Goal: Navigation & Orientation: Find specific page/section

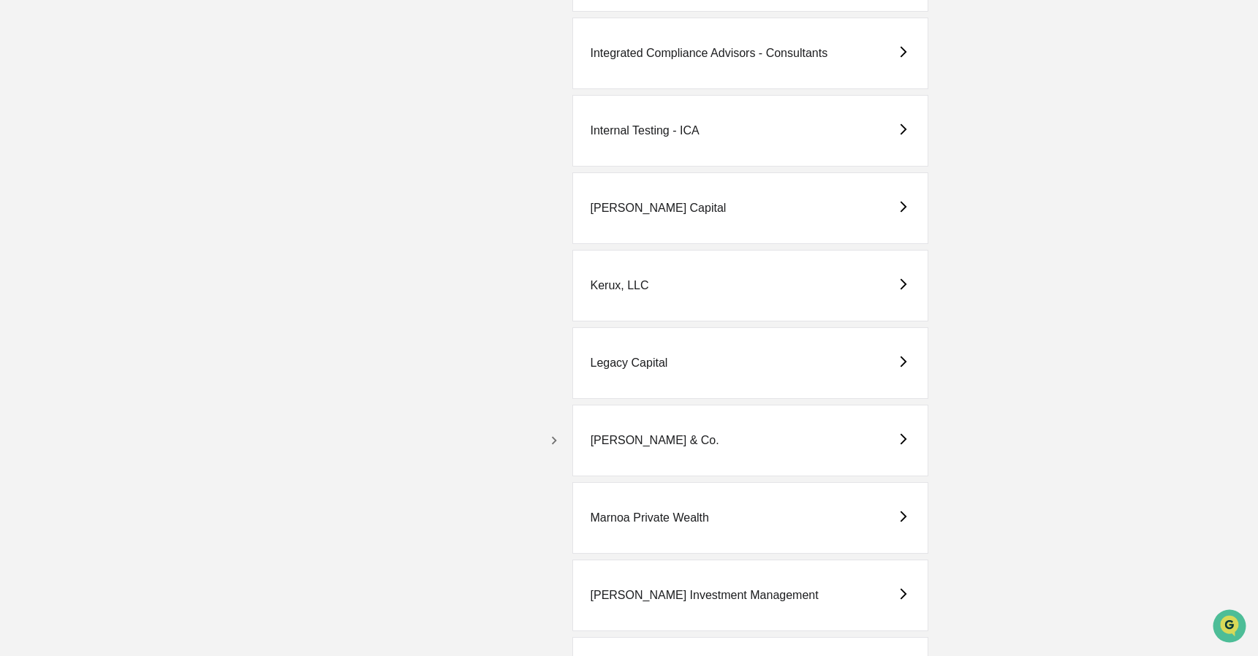
scroll to position [2511, 0]
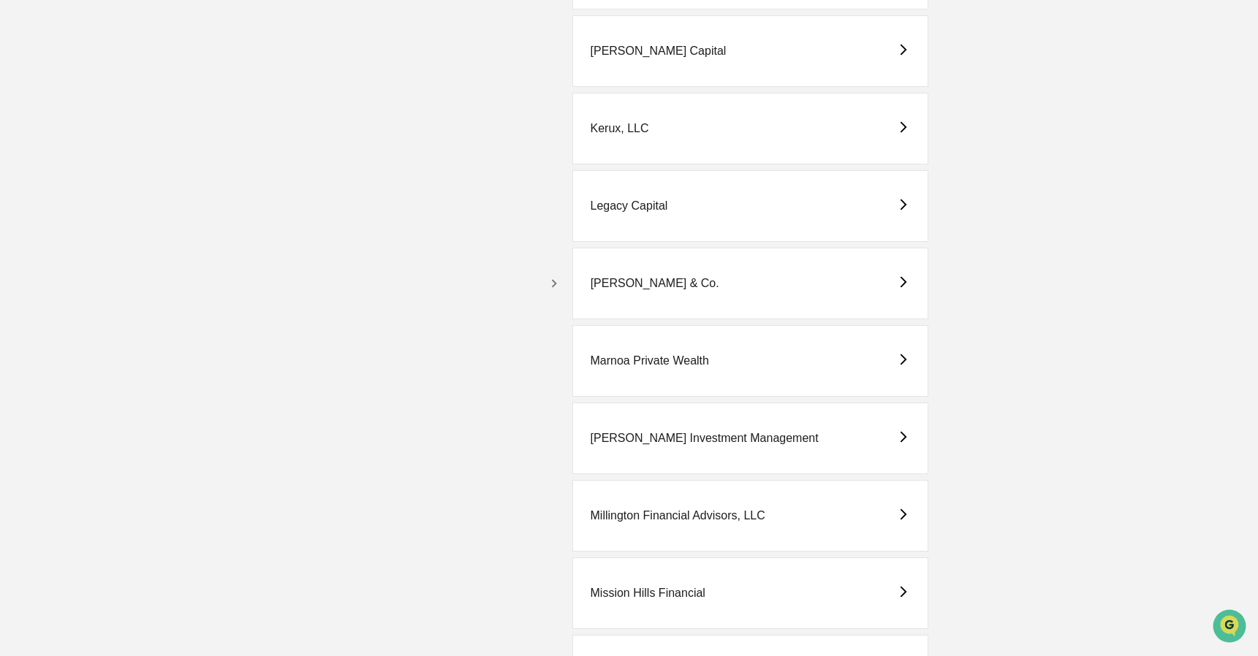
click at [554, 284] on icon "button" at bounding box center [554, 284] width 16 height 16
click at [803, 352] on div "[PERSON_NAME] & Co. - BD" at bounding box center [767, 361] width 343 height 72
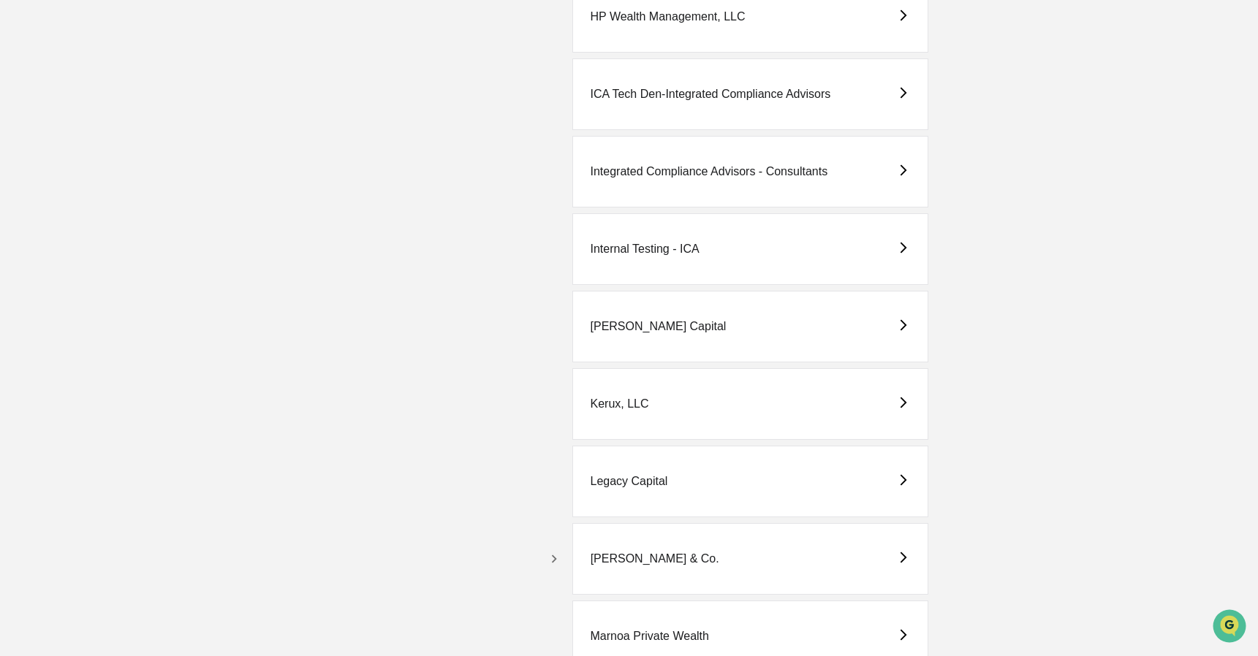
scroll to position [2238, 0]
click at [550, 554] on icon "button" at bounding box center [554, 557] width 16 height 16
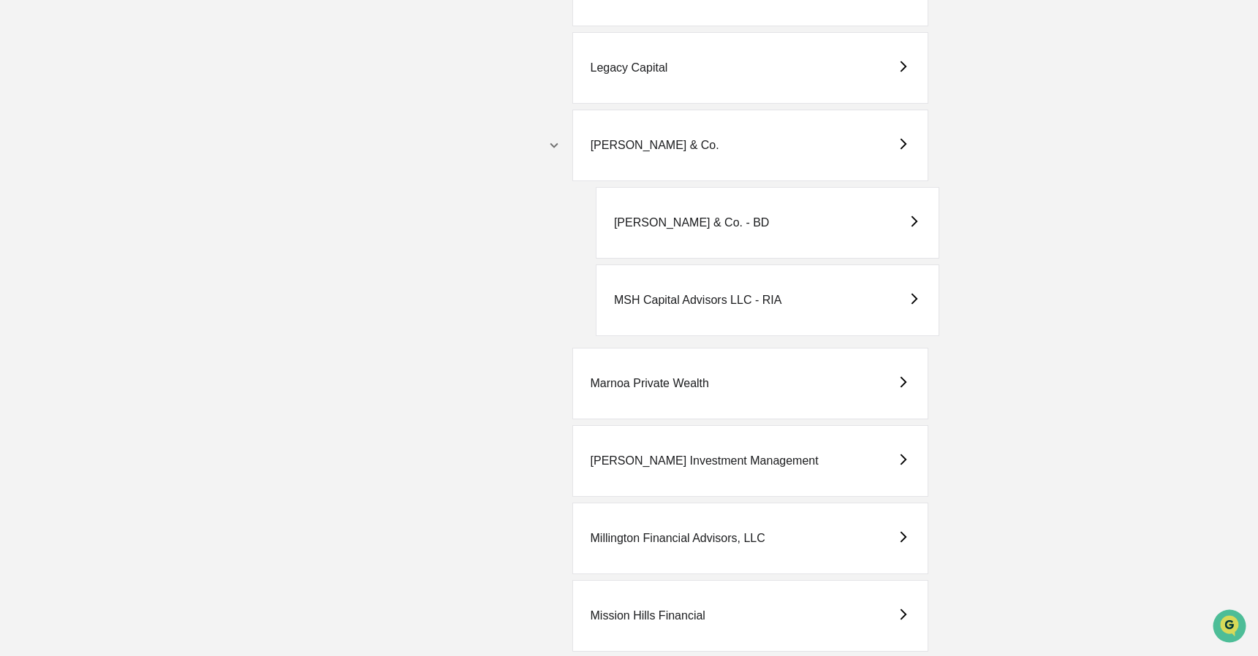
scroll to position [2664, 0]
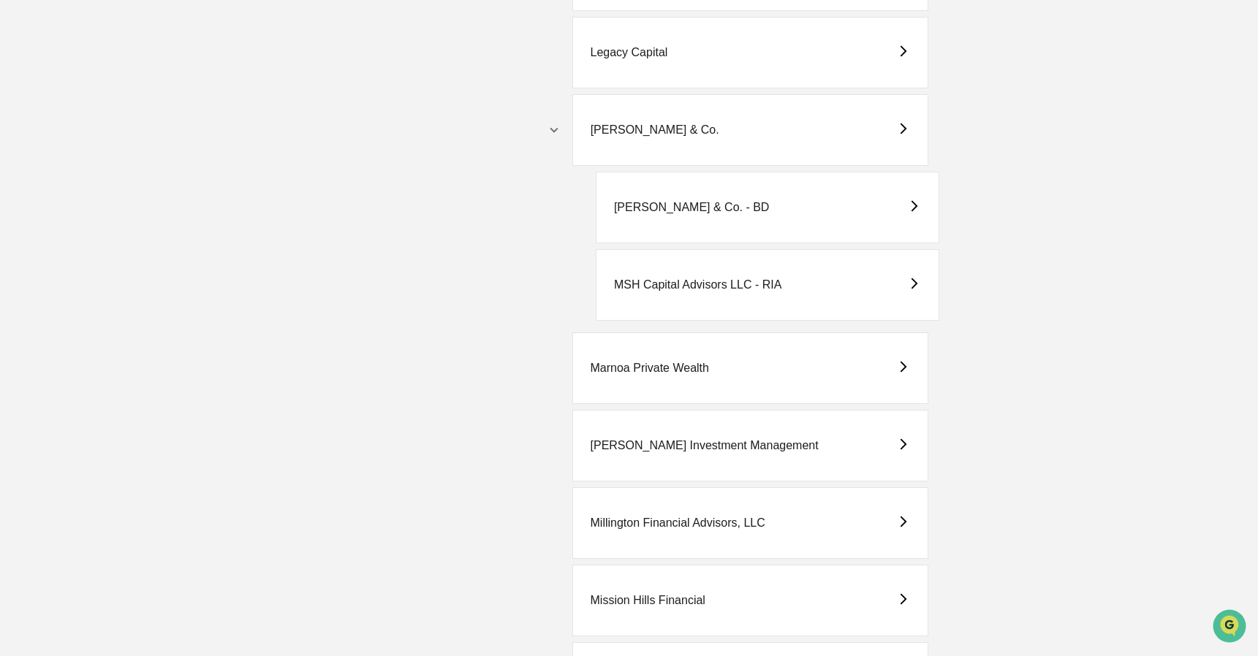
click at [682, 294] on div "MSH Capital Advisors LLC - RIA" at bounding box center [767, 285] width 343 height 72
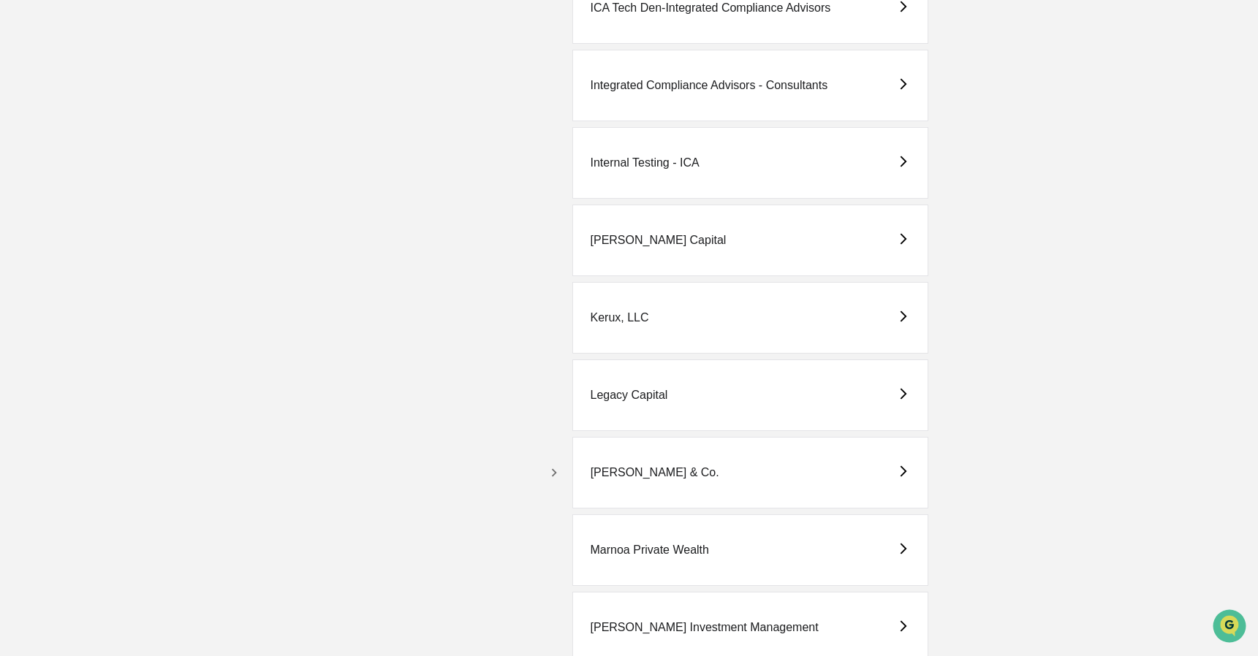
scroll to position [2351, 0]
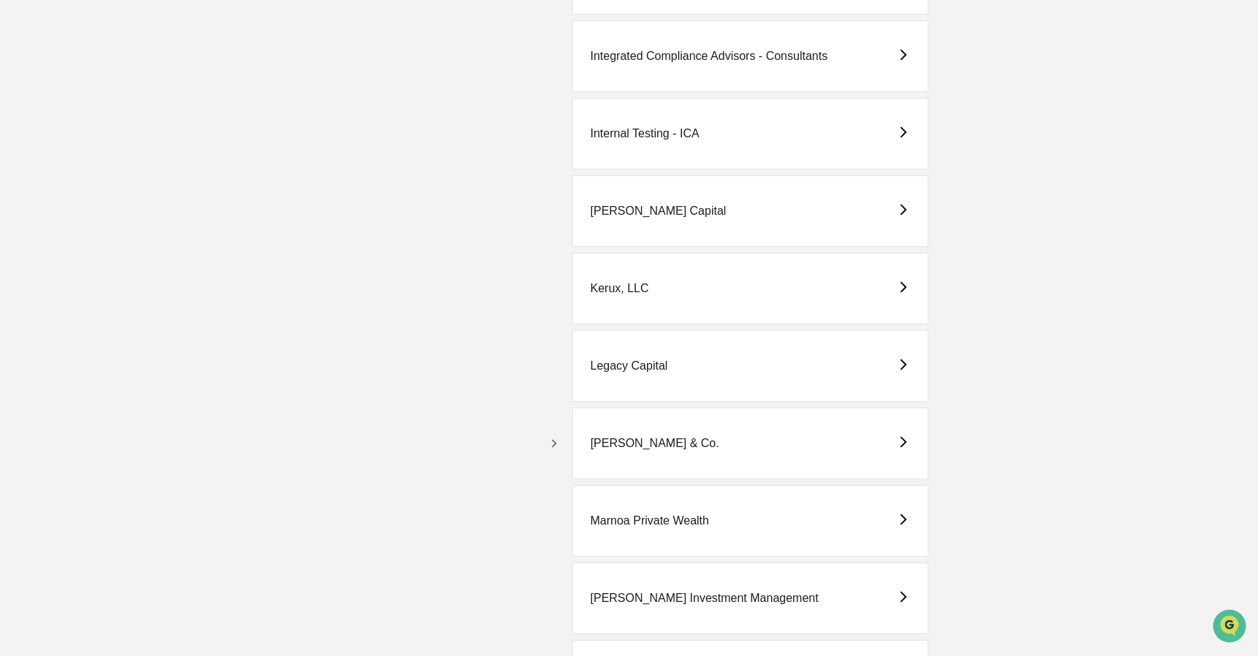
click at [556, 443] on icon "button" at bounding box center [554, 443] width 5 height 8
click at [720, 520] on div "[PERSON_NAME] & Co. - BD" at bounding box center [692, 520] width 156 height 13
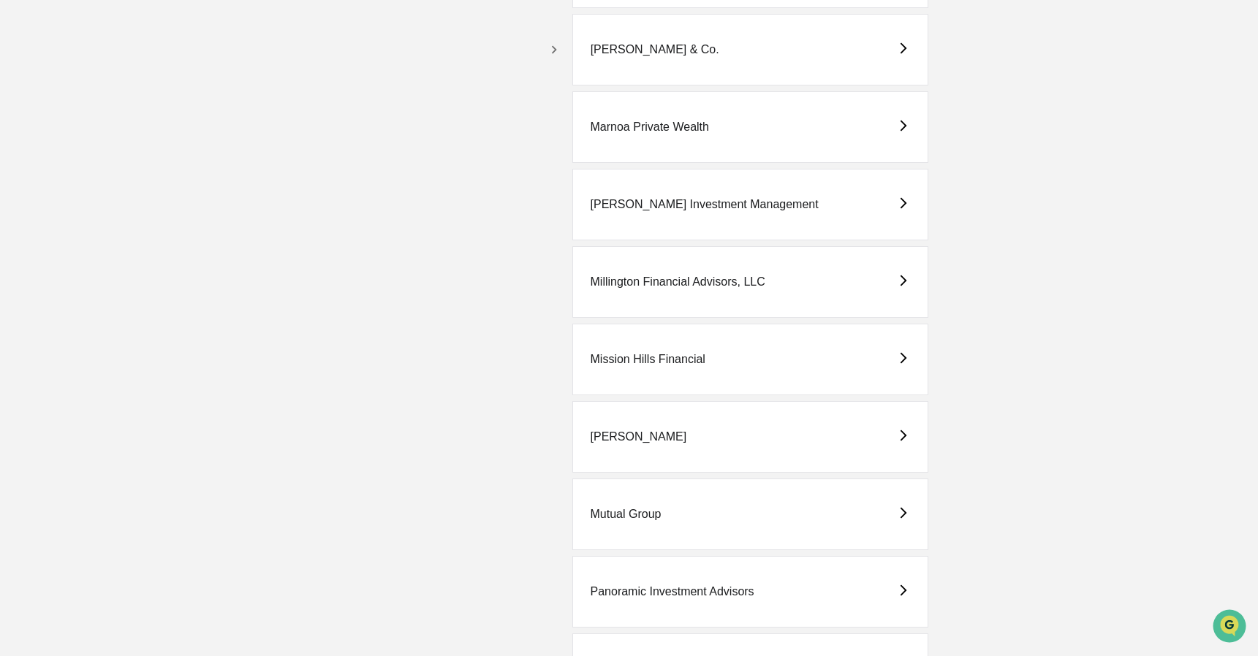
scroll to position [2741, 0]
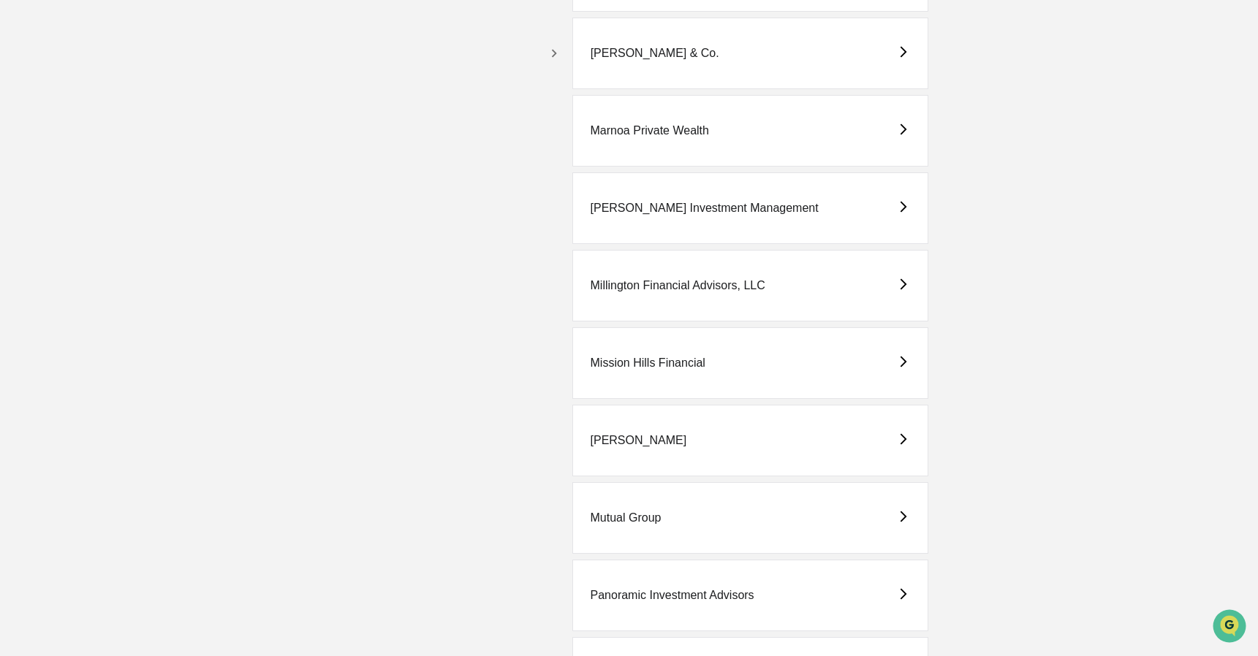
click at [547, 58] on icon "button" at bounding box center [554, 53] width 16 height 16
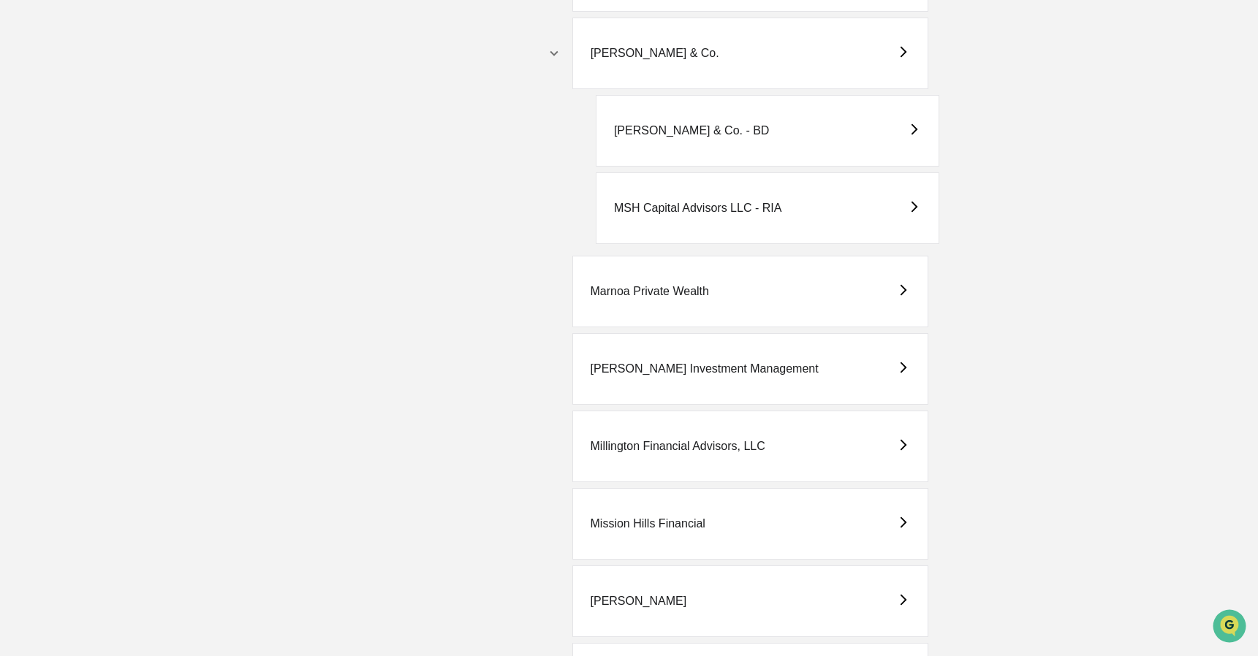
click at [654, 215] on div "MSH Capital Advisors LLC - RIA" at bounding box center [767, 208] width 343 height 72
